Goal: Task Accomplishment & Management: Use online tool/utility

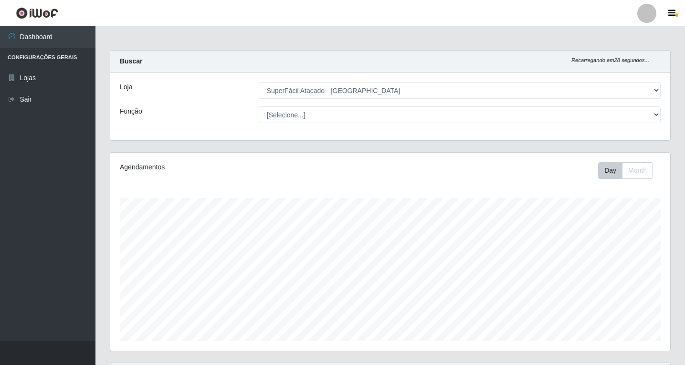
select select "503"
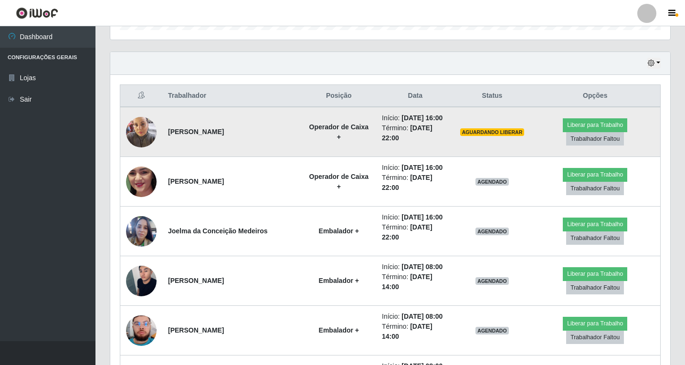
scroll to position [334, 0]
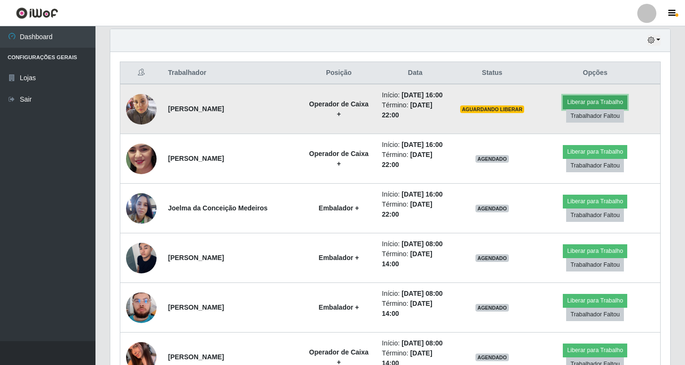
click at [578, 105] on button "Liberar para Trabalho" at bounding box center [595, 101] width 64 height 13
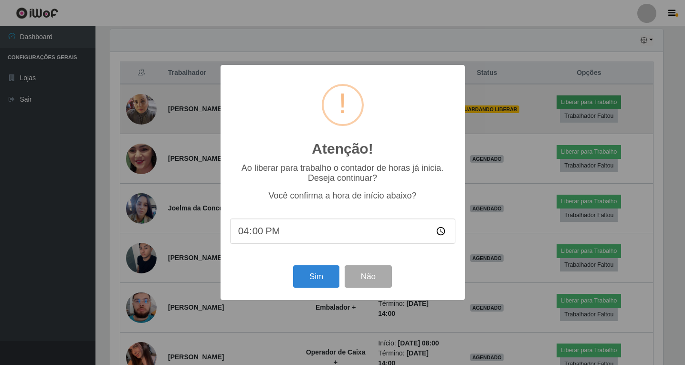
scroll to position [198, 555]
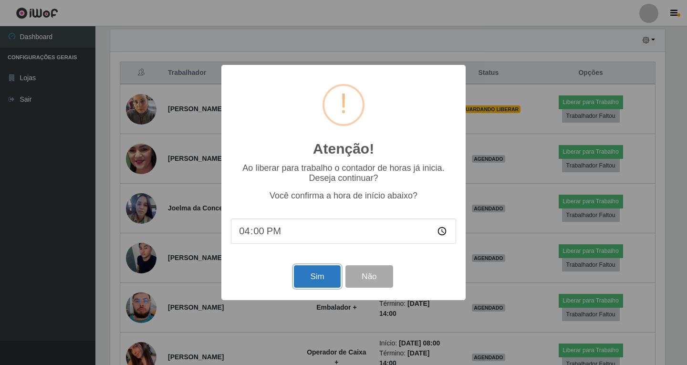
click at [313, 278] on button "Sim" at bounding box center [317, 276] width 46 height 22
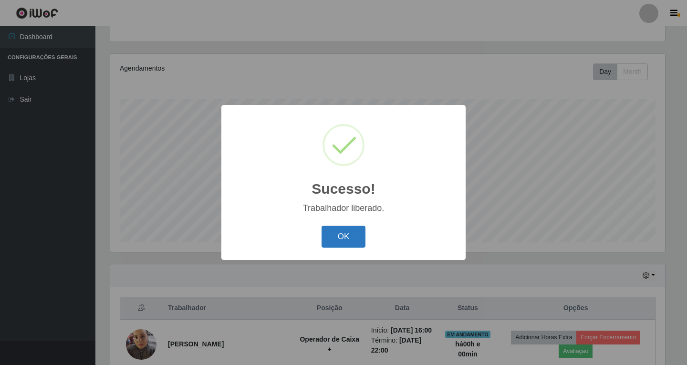
click at [348, 239] on button "OK" at bounding box center [344, 237] width 44 height 22
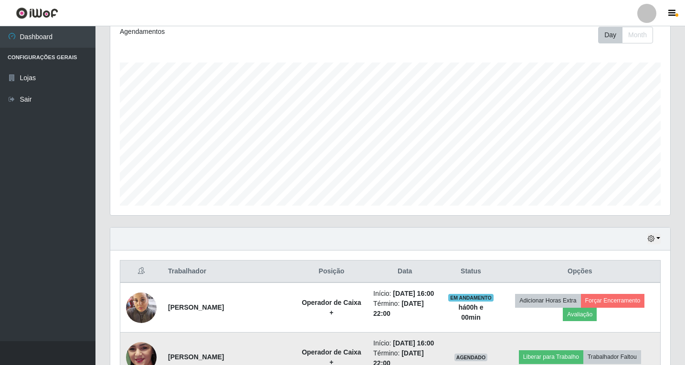
scroll to position [290, 0]
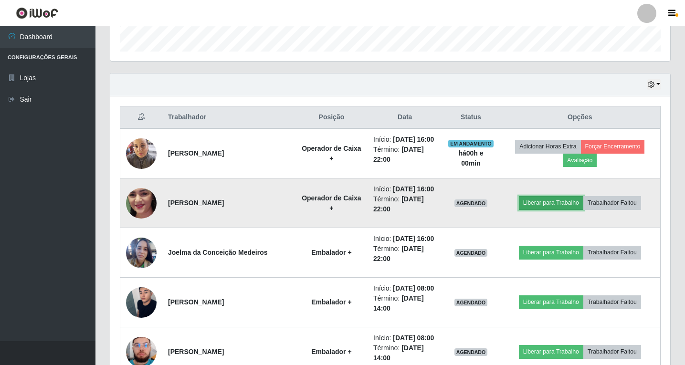
click at [544, 210] on button "Liberar para Trabalho" at bounding box center [551, 202] width 64 height 13
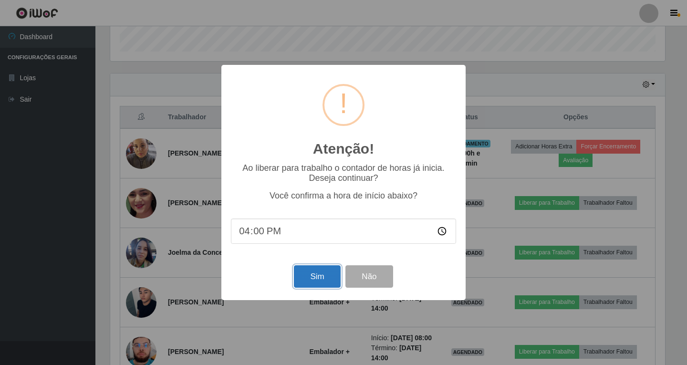
click at [314, 279] on button "Sim" at bounding box center [317, 276] width 46 height 22
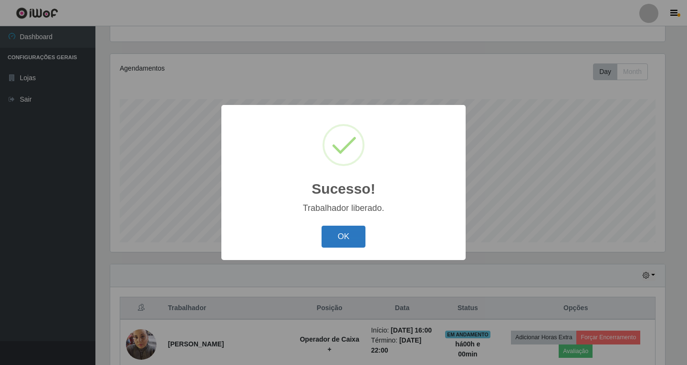
click at [353, 236] on button "OK" at bounding box center [344, 237] width 44 height 22
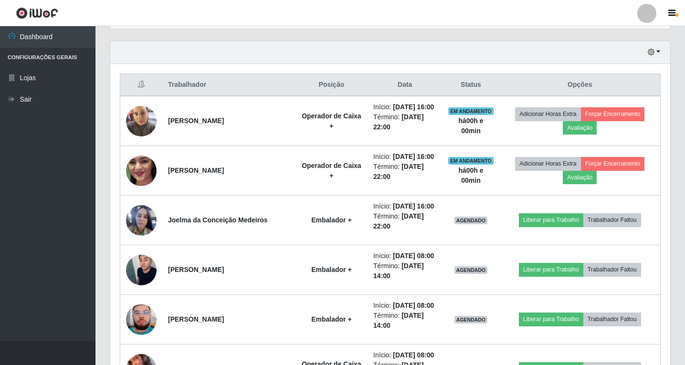
scroll to position [337, 0]
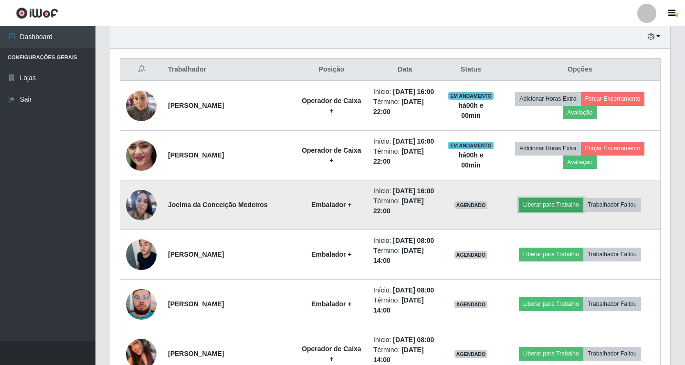
click at [568, 211] on button "Liberar para Trabalho" at bounding box center [551, 204] width 64 height 13
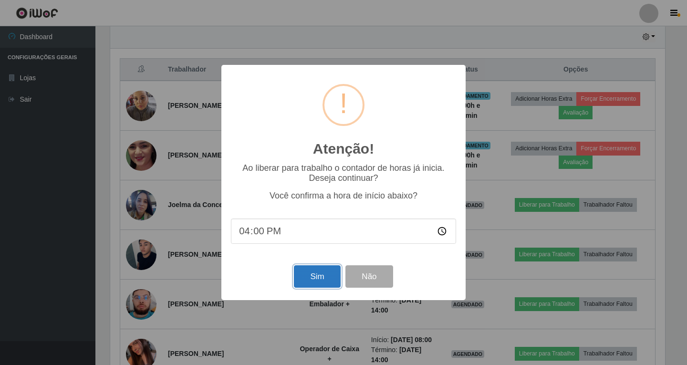
click at [308, 281] on button "Sim" at bounding box center [317, 276] width 46 height 22
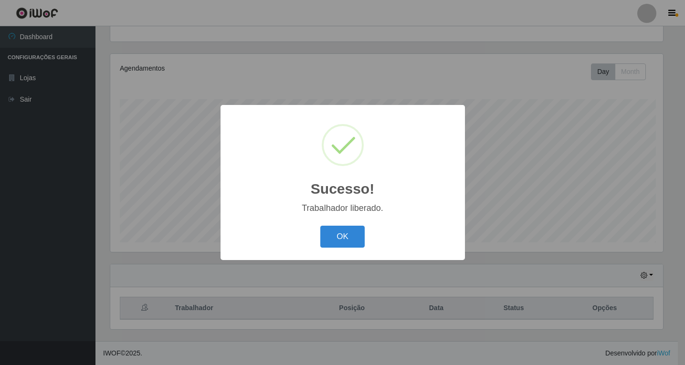
scroll to position [0, 0]
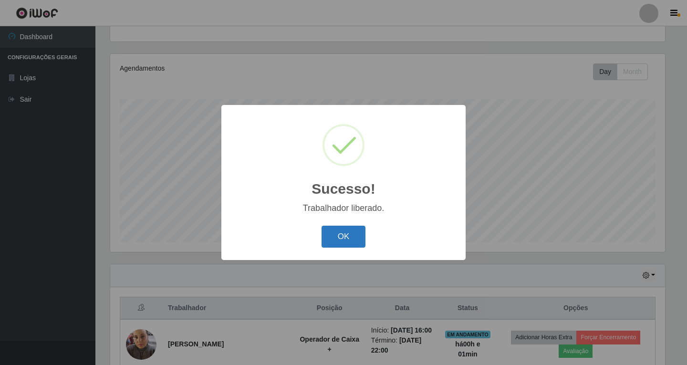
click at [343, 242] on button "OK" at bounding box center [344, 237] width 44 height 22
